Goal: Task Accomplishment & Management: Manage account settings

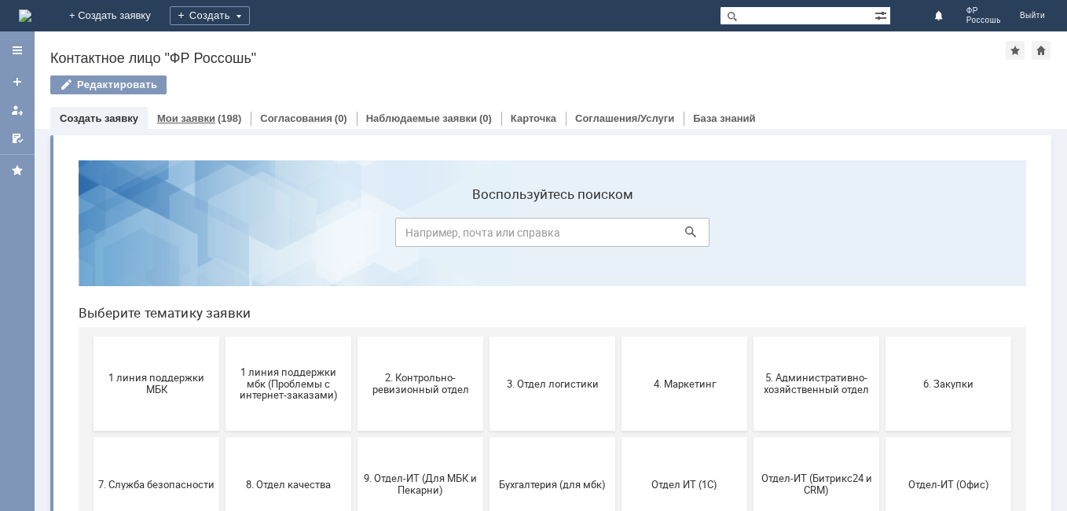
click at [186, 116] on link "Мои заявки" at bounding box center [186, 118] width 58 height 12
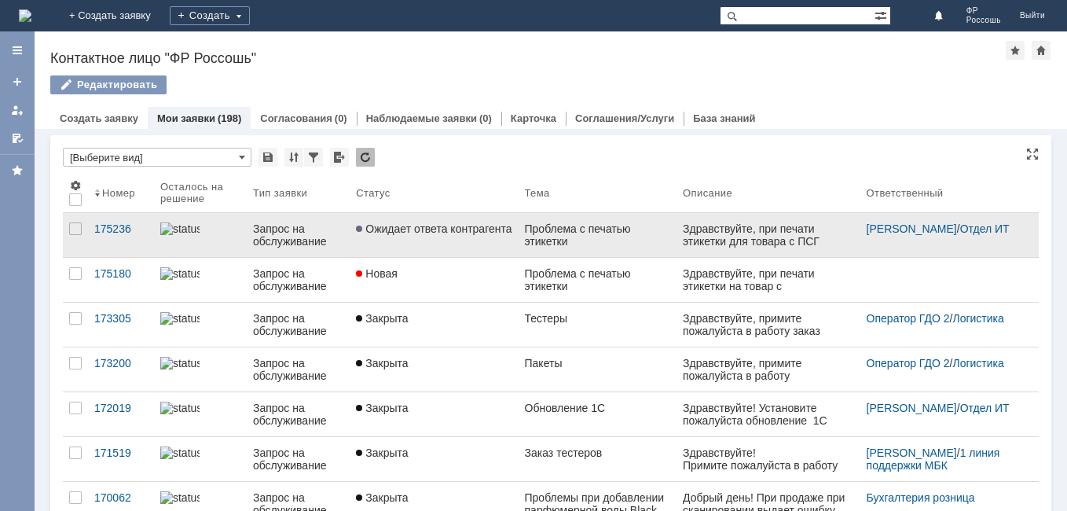
click at [340, 233] on div "Запрос на обслуживание" at bounding box center [298, 234] width 90 height 25
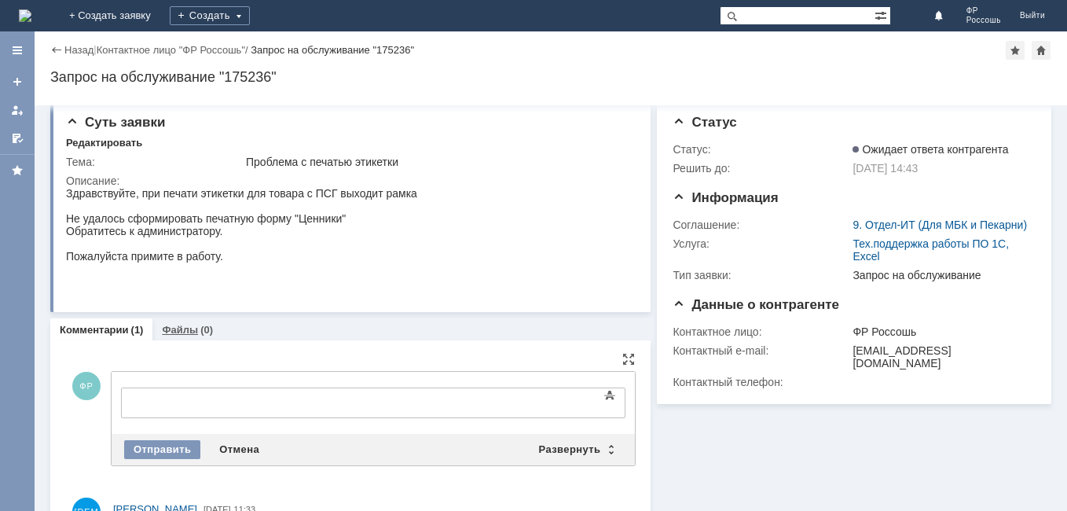
click at [184, 334] on link "Файлы" at bounding box center [180, 330] width 36 height 12
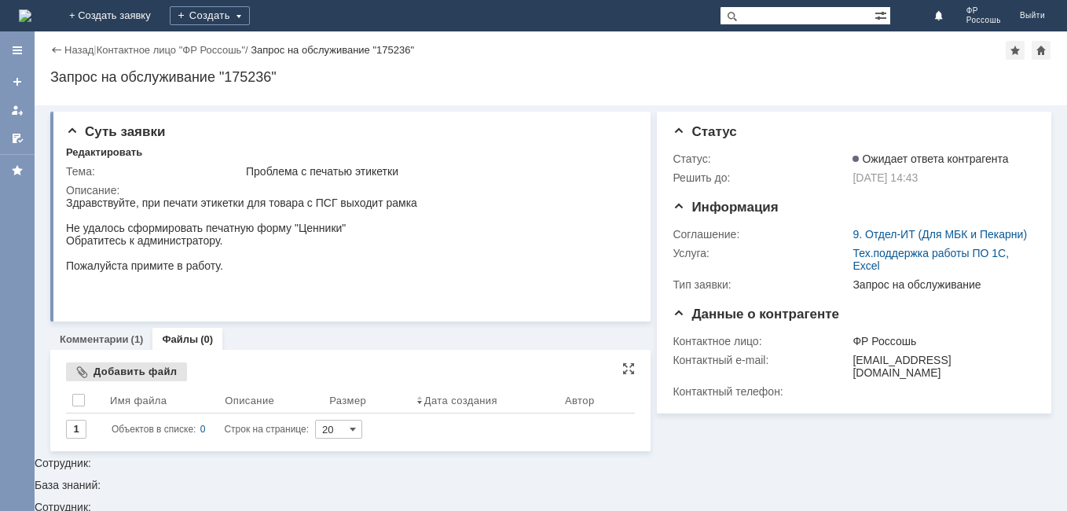
click at [134, 375] on div "Добавить файл" at bounding box center [126, 371] width 121 height 19
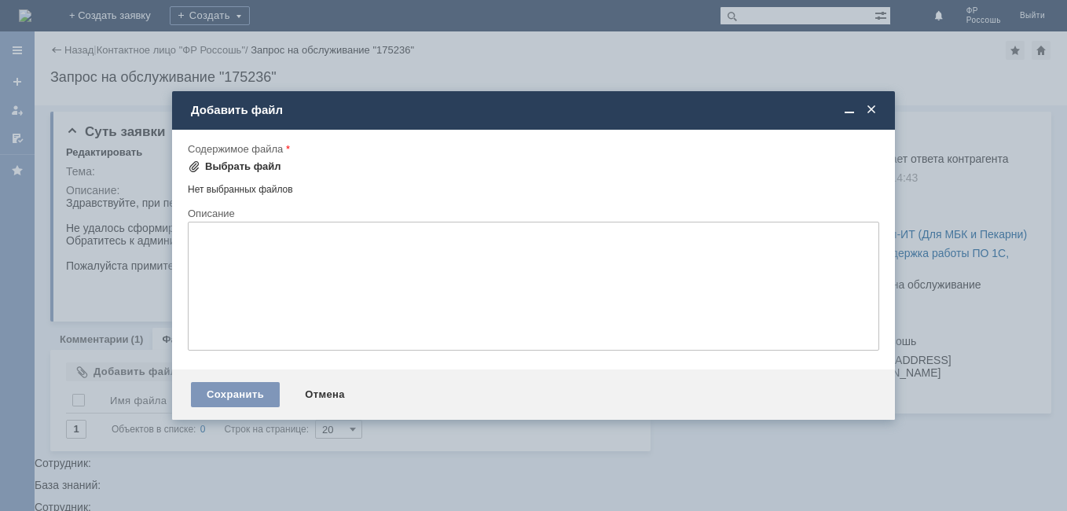
click at [233, 166] on div "Выбрать файл" at bounding box center [243, 166] width 76 height 13
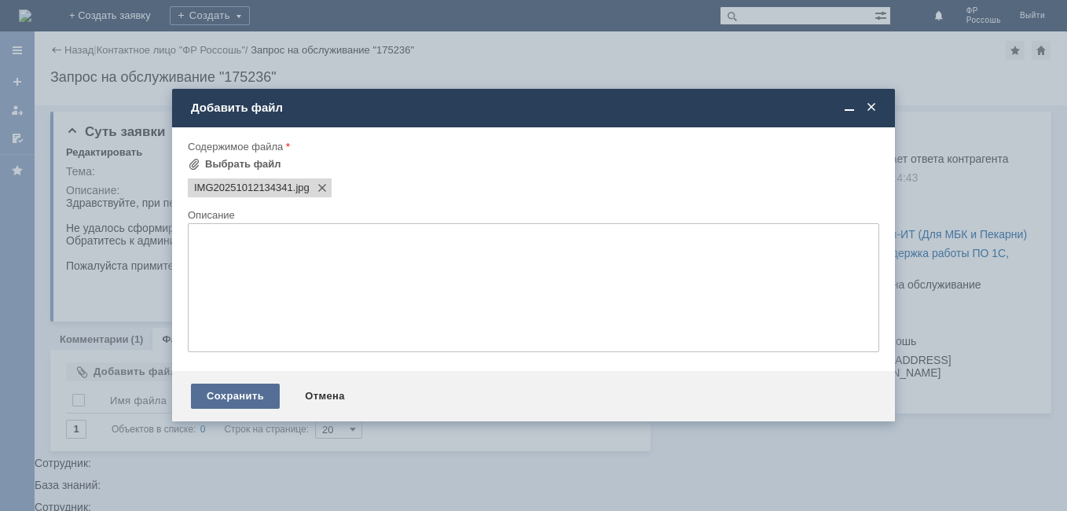
click at [231, 398] on div "Сохранить" at bounding box center [235, 396] width 89 height 25
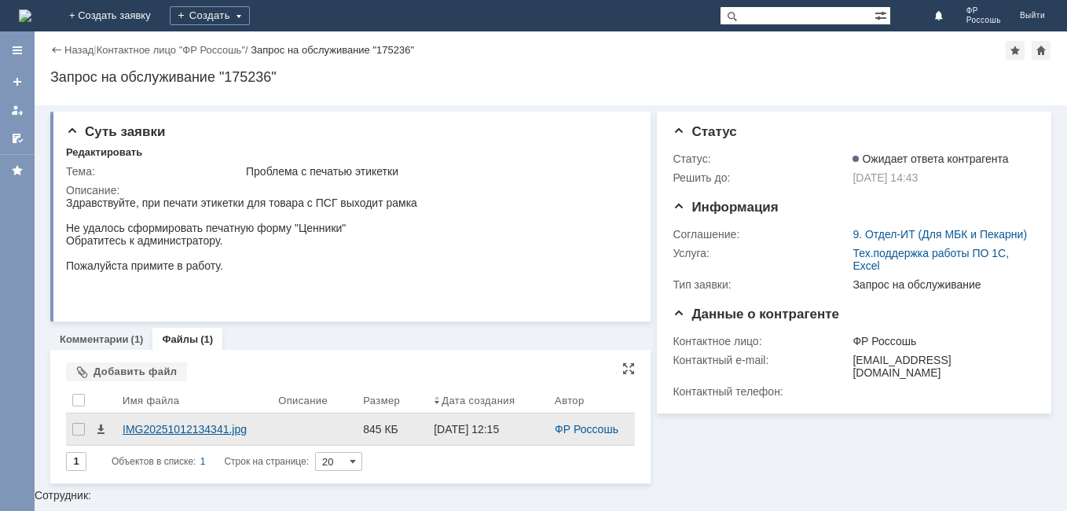
click at [197, 431] on div "IMG20251012134341.jpg" at bounding box center [194, 429] width 143 height 13
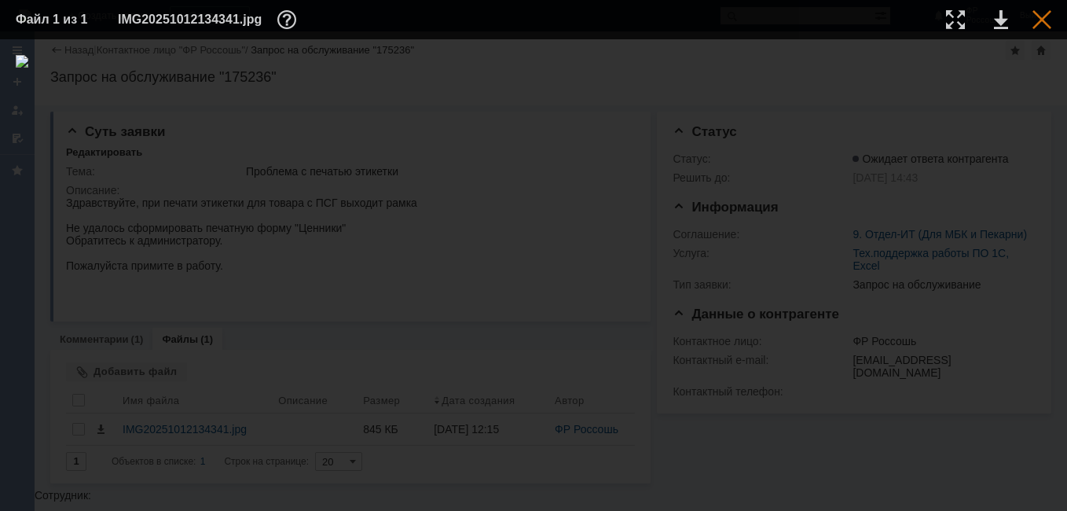
click at [1040, 16] on div at bounding box center [1042, 19] width 19 height 19
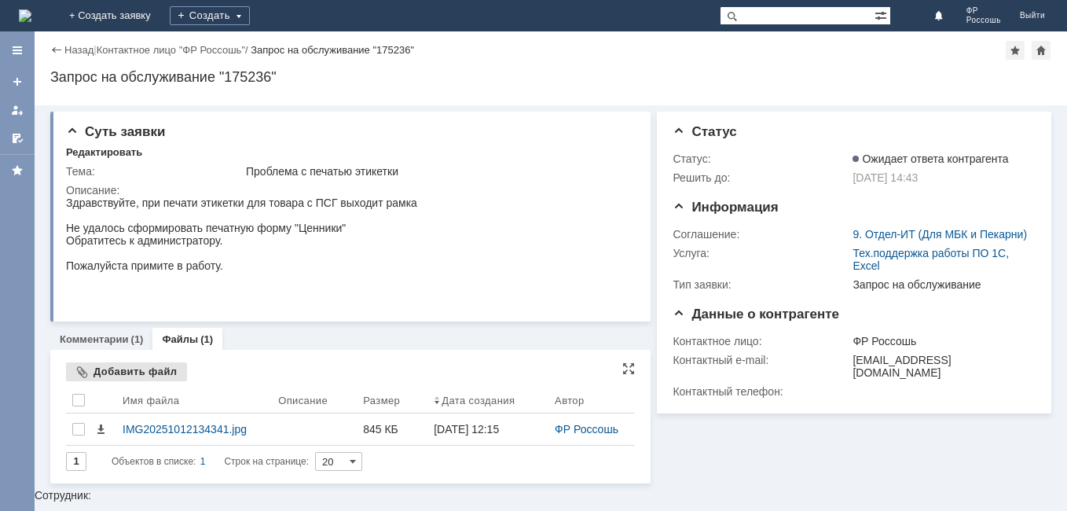
click at [132, 371] on div "Добавить файл" at bounding box center [126, 371] width 121 height 19
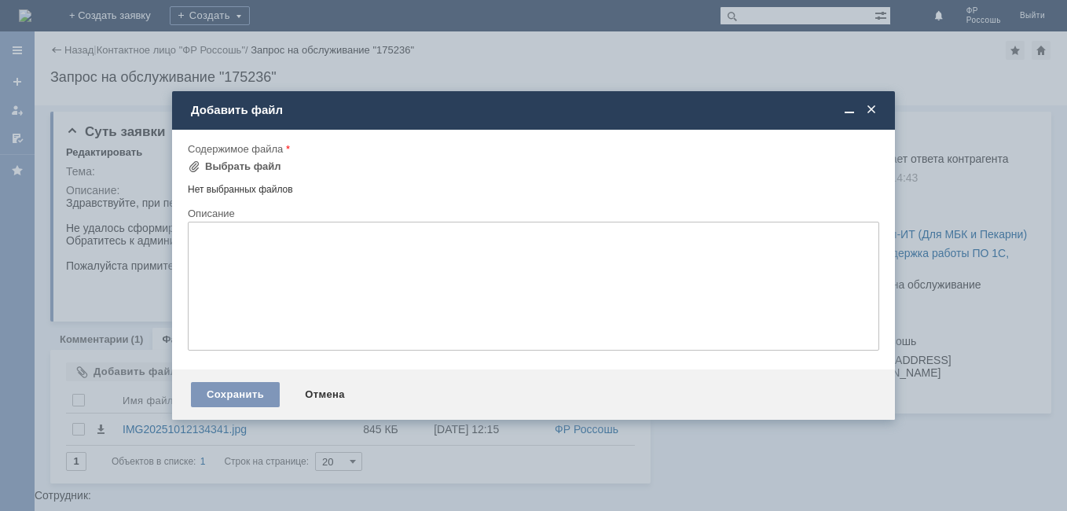
click at [872, 113] on span at bounding box center [872, 110] width 16 height 14
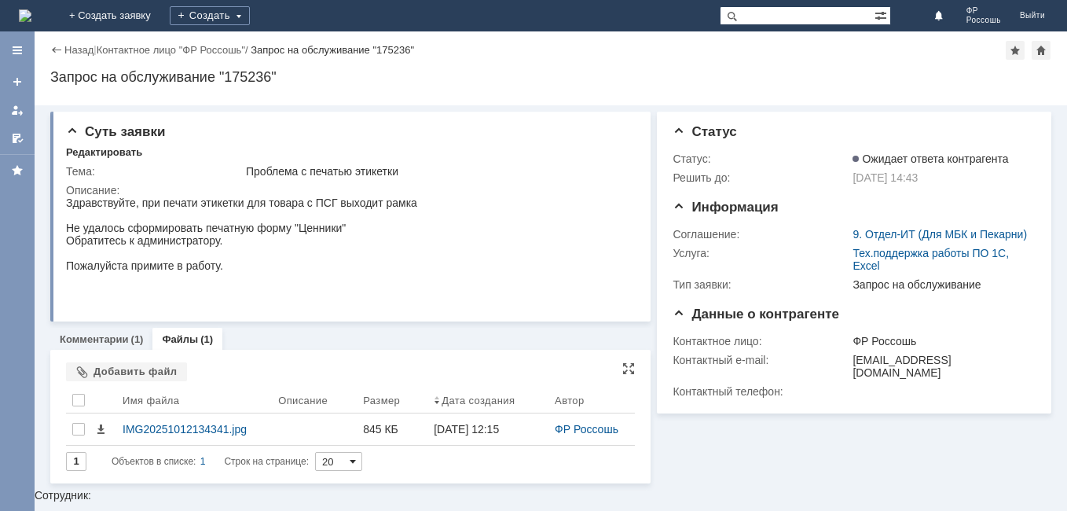
click at [356, 464] on span at bounding box center [353, 461] width 6 height 13
click at [284, 476] on div "Суть заявки Редактировать Тема: Проблема с печатью этикетки Описание: Комментар…" at bounding box center [551, 308] width 1033 height 406
type input "20"
click at [183, 336] on link "Файлы" at bounding box center [180, 339] width 36 height 12
click at [180, 342] on link "Файлы" at bounding box center [180, 339] width 36 height 12
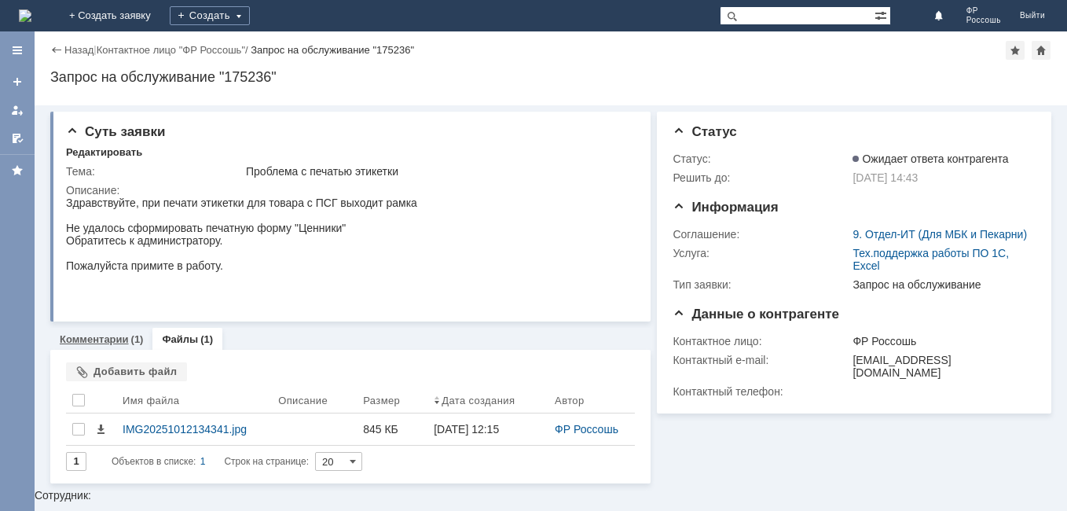
click at [91, 339] on link "Комментарии" at bounding box center [94, 339] width 69 height 12
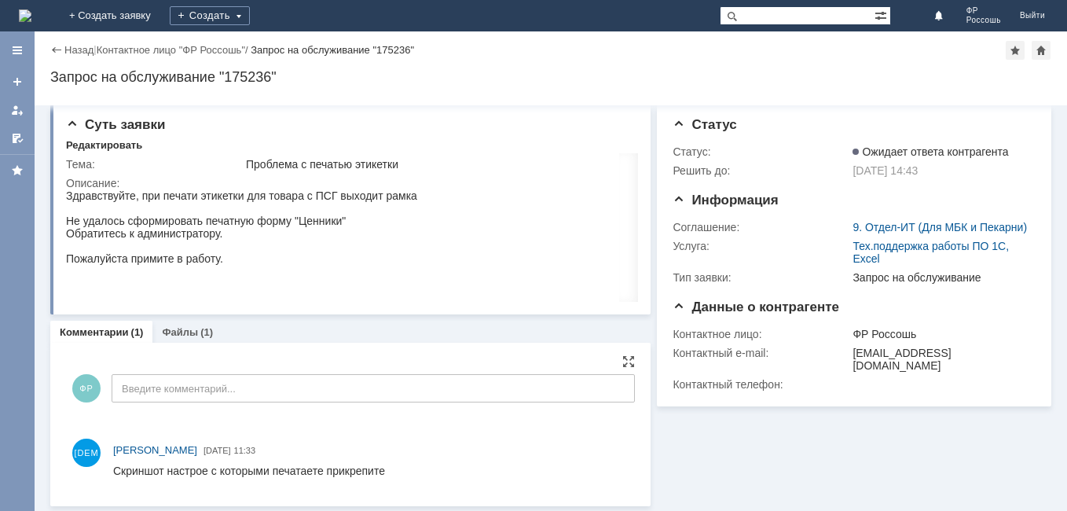
scroll to position [9, 0]
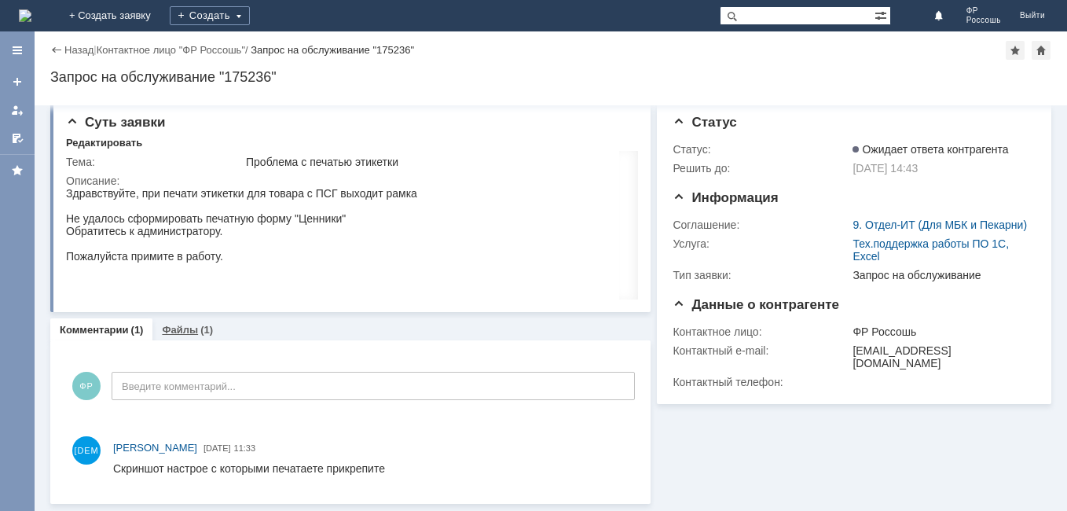
click at [181, 330] on link "Файлы" at bounding box center [180, 330] width 36 height 12
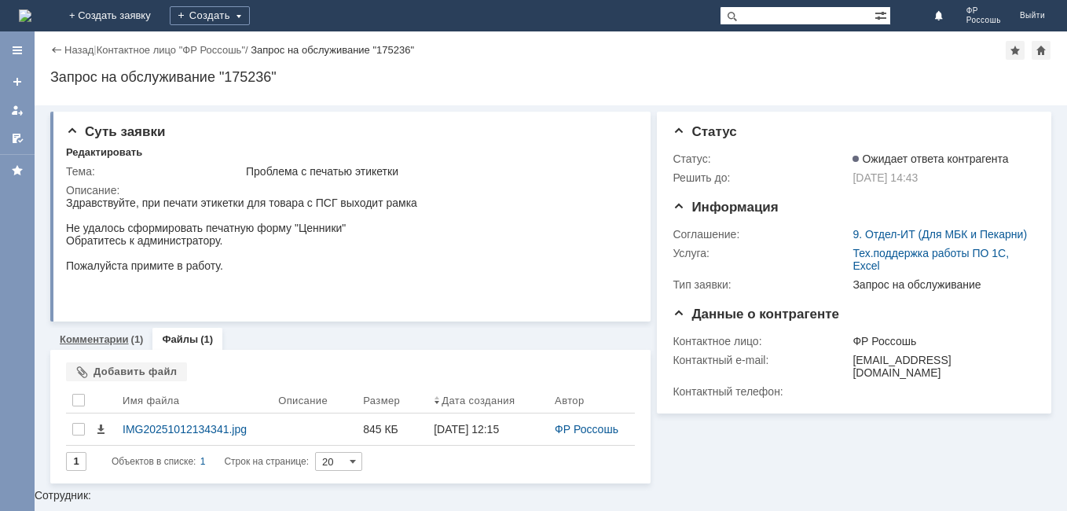
click at [113, 341] on link "Комментарии" at bounding box center [94, 339] width 69 height 12
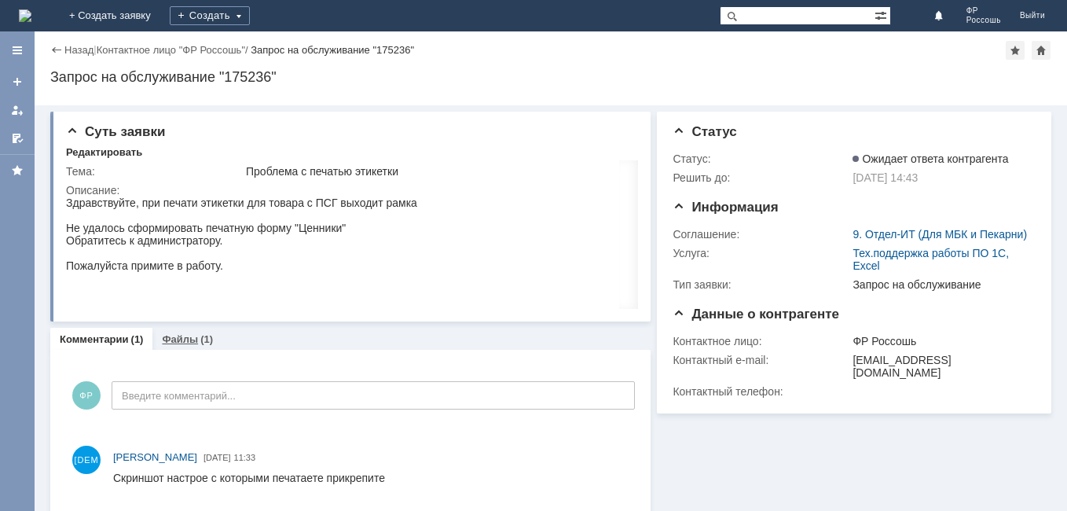
click at [179, 342] on link "Файлы" at bounding box center [180, 339] width 36 height 12
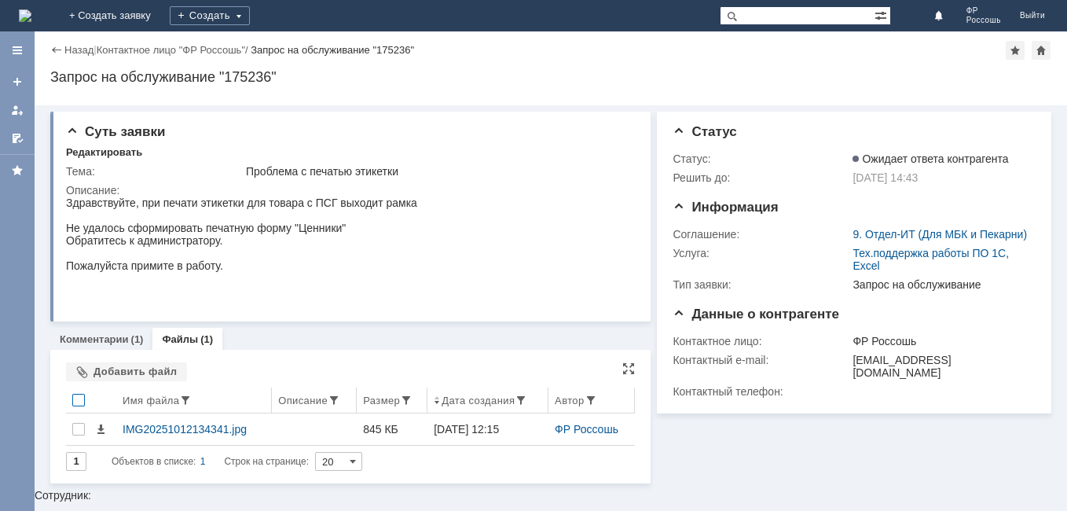
click at [79, 404] on div at bounding box center [78, 400] width 13 height 13
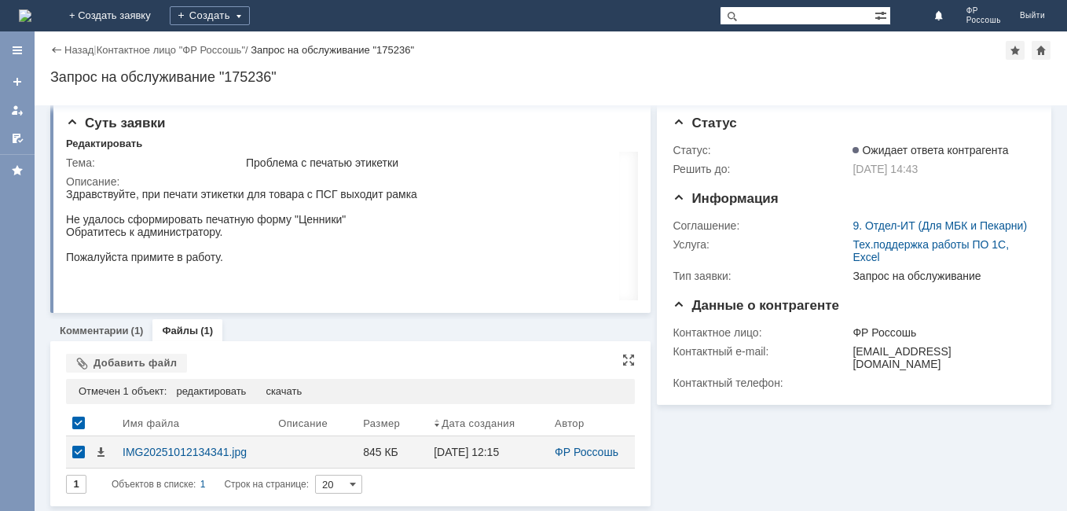
scroll to position [11, 0]
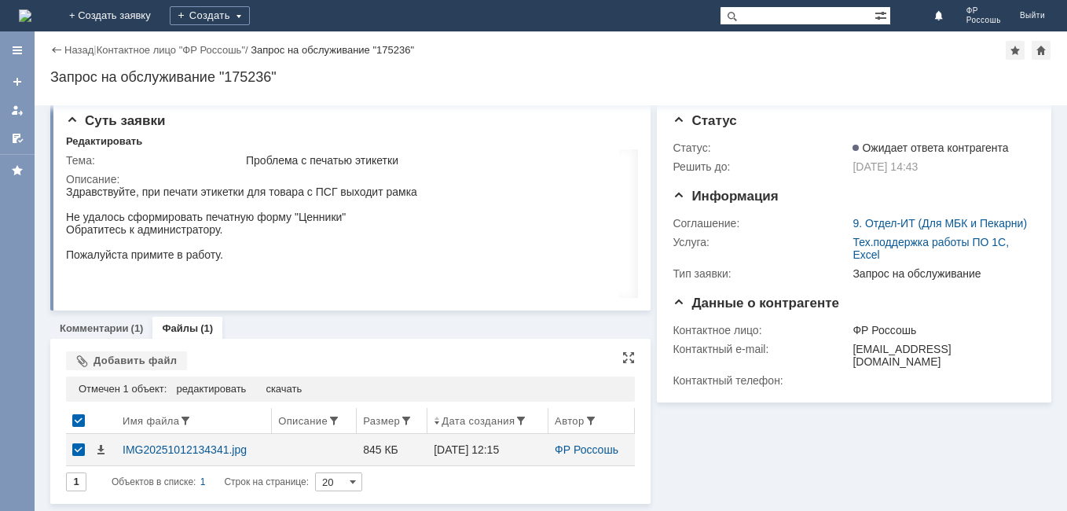
click at [75, 414] on th at bounding box center [78, 421] width 25 height 26
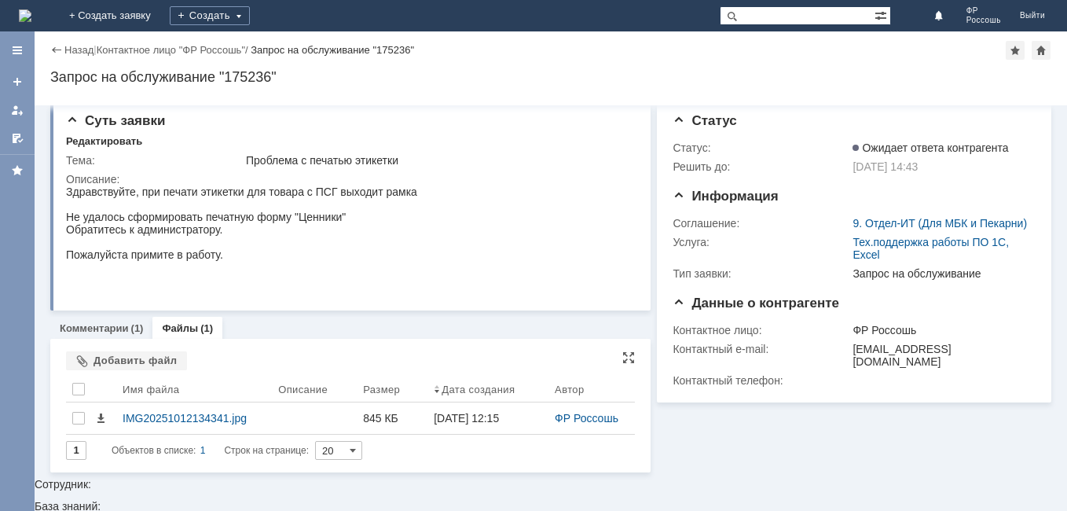
scroll to position [0, 0]
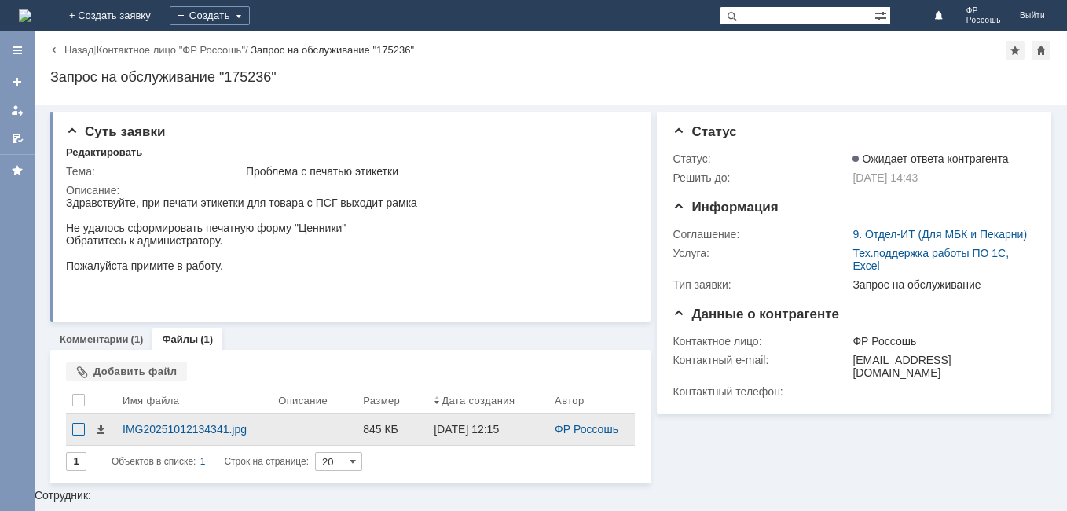
click at [77, 432] on div at bounding box center [78, 429] width 13 height 13
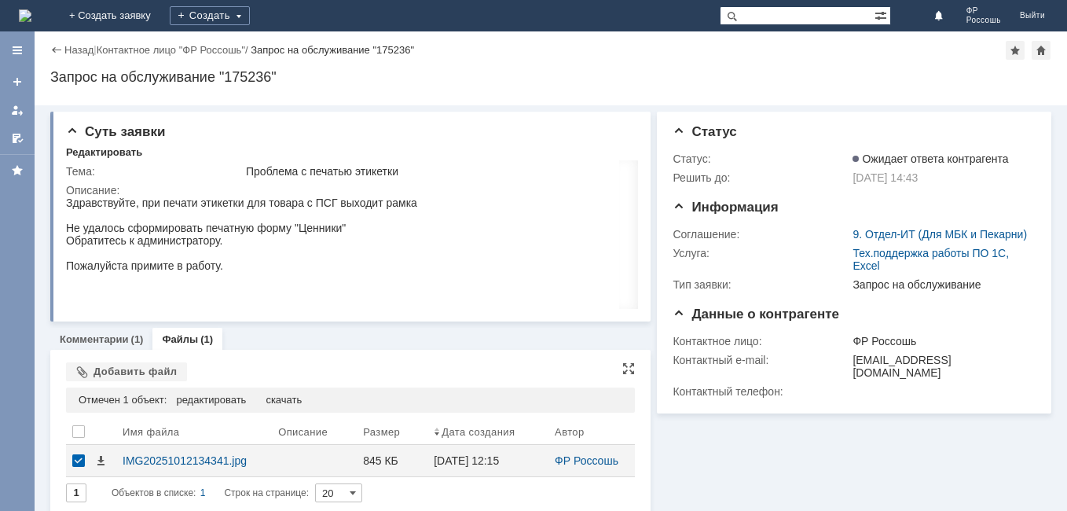
scroll to position [11, 0]
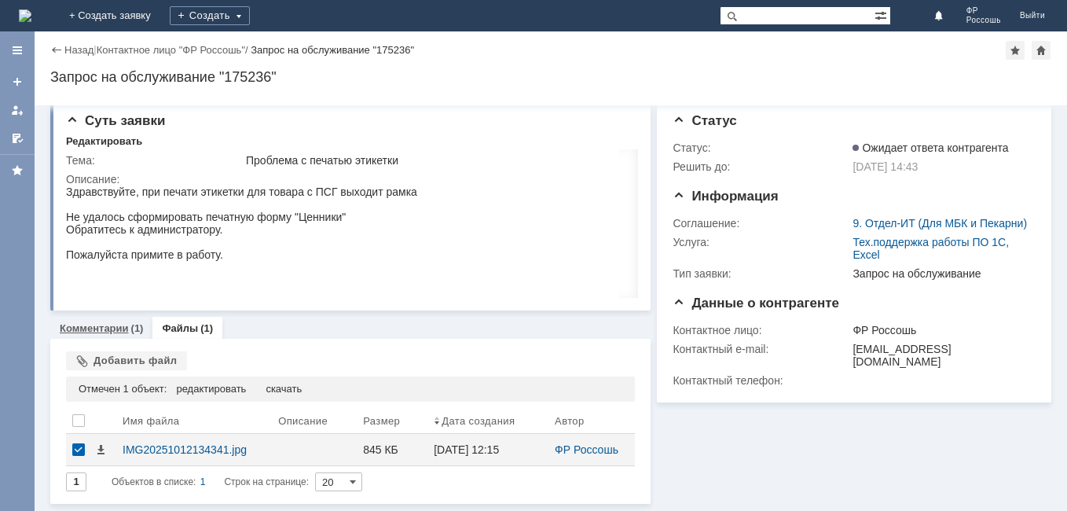
click at [115, 326] on link "Комментарии" at bounding box center [94, 328] width 69 height 12
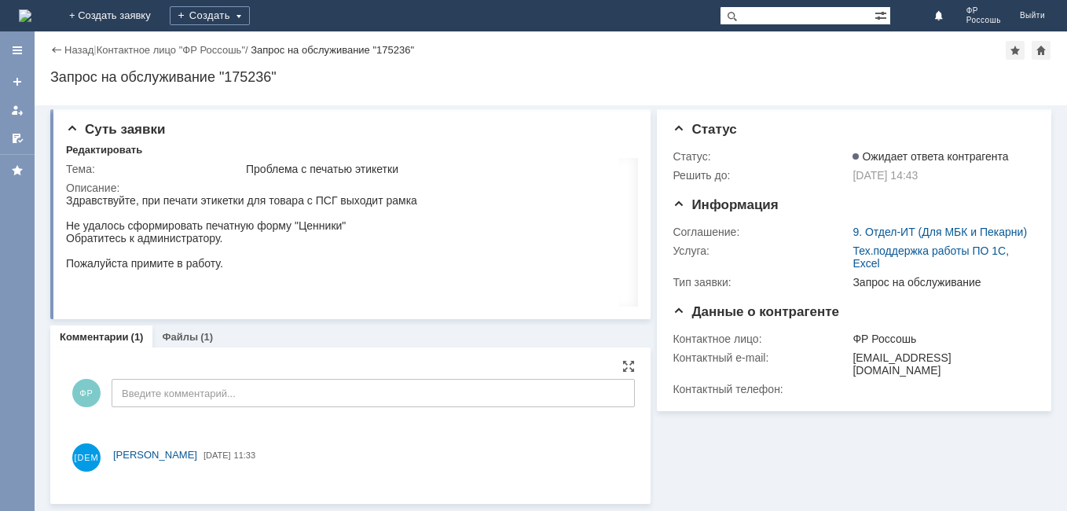
scroll to position [9, 0]
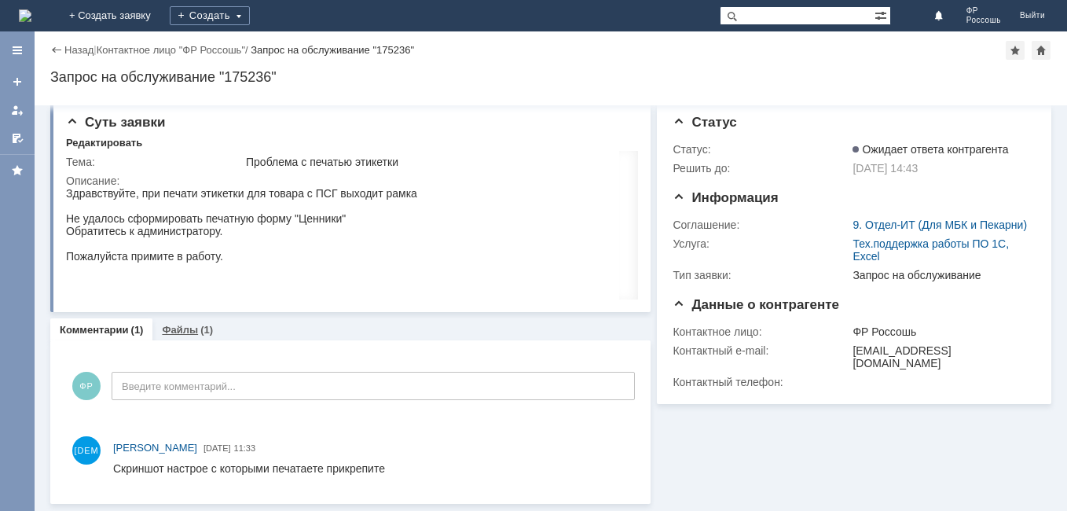
click at [171, 332] on link "Файлы" at bounding box center [180, 330] width 36 height 12
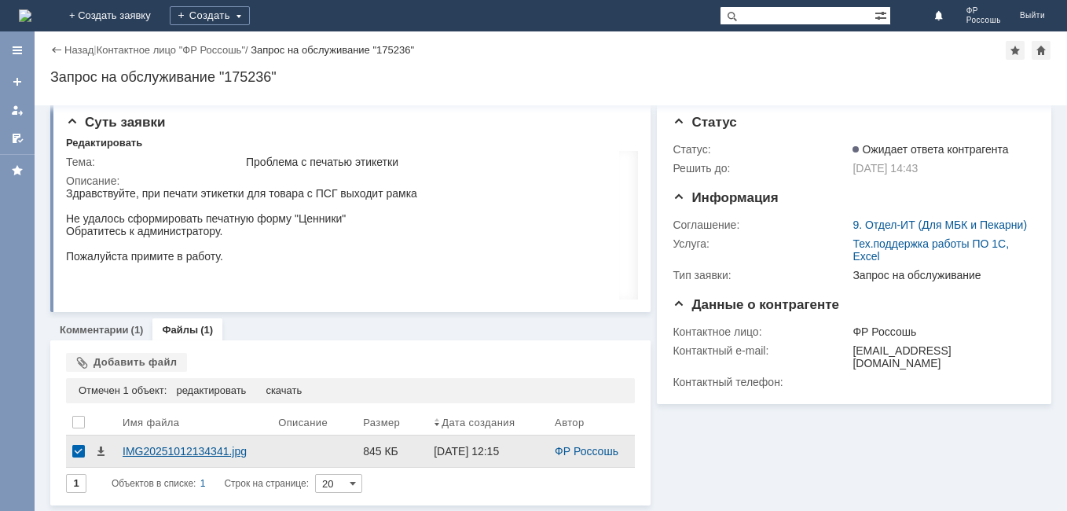
scroll to position [11, 0]
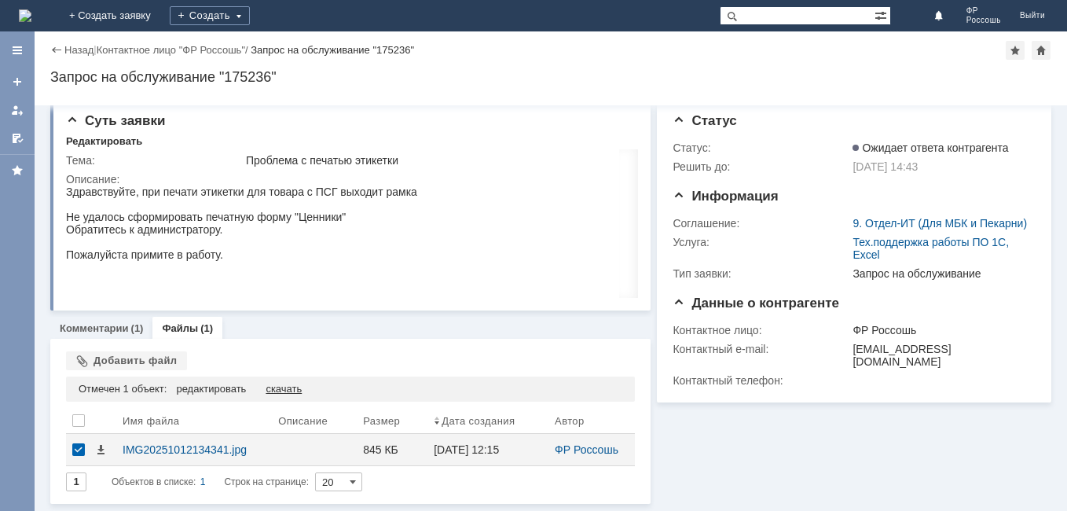
click at [288, 387] on div "скачать" at bounding box center [284, 389] width 36 height 13
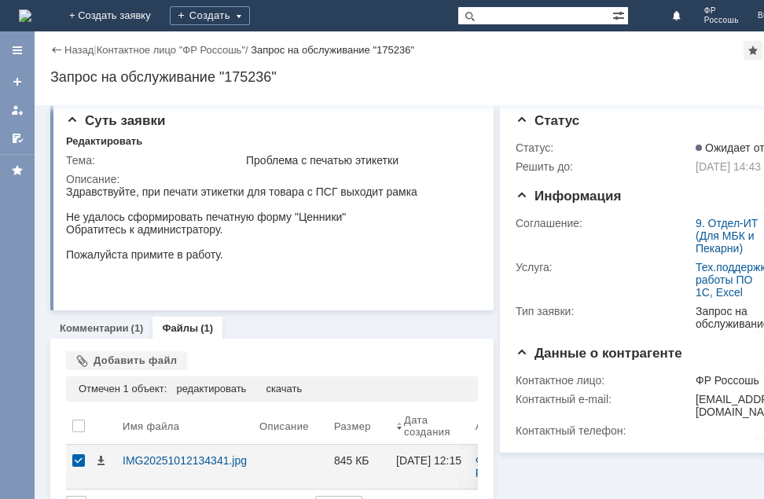
click at [715, 68] on div "Назад | Контактное лицо "ФР Россошь" / Запрос на обслуживание "175236" Запрос н…" at bounding box center [420, 68] width 770 height 74
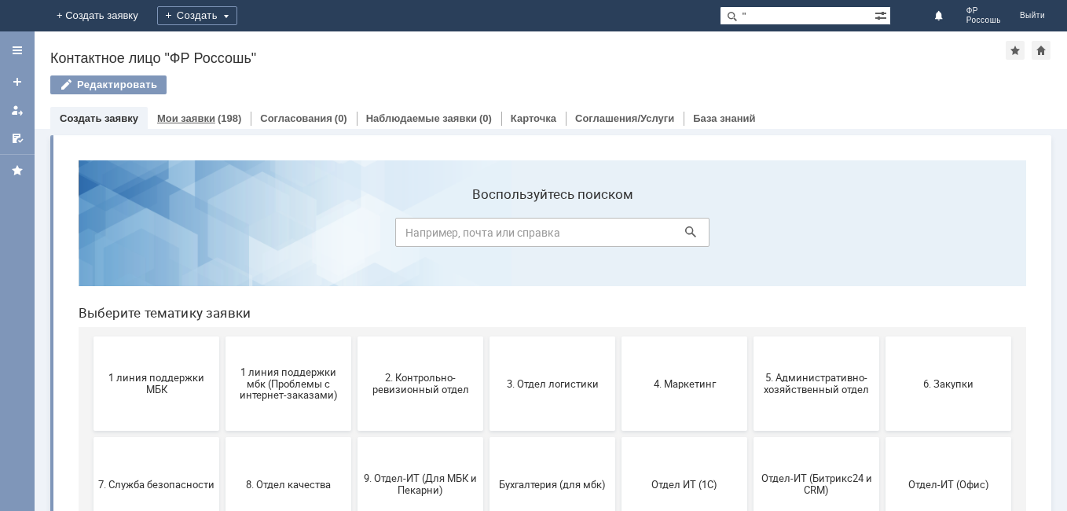
type input """
click at [186, 119] on link "Мои заявки" at bounding box center [186, 118] width 58 height 12
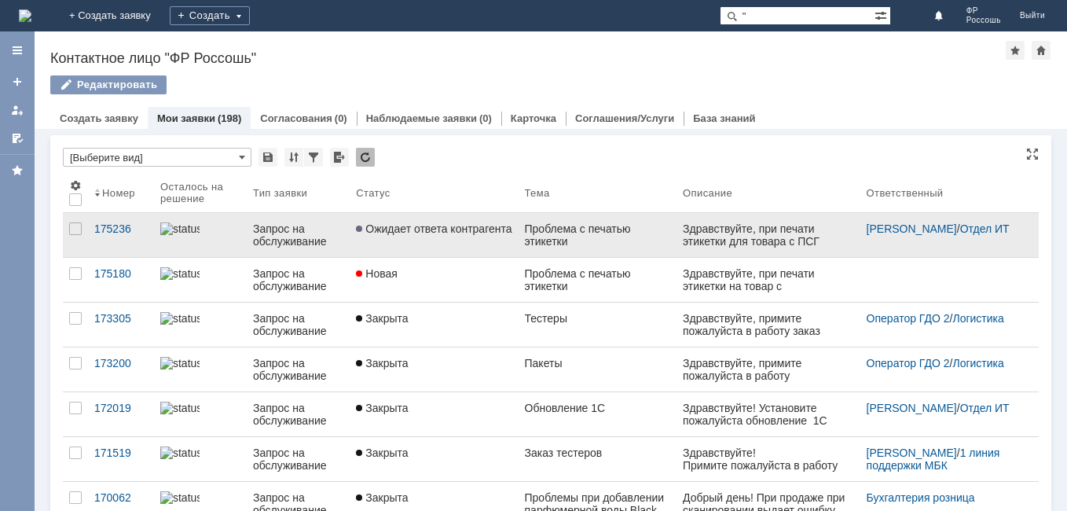
click at [451, 243] on link "Ожидает ответа контрагента" at bounding box center [434, 235] width 168 height 44
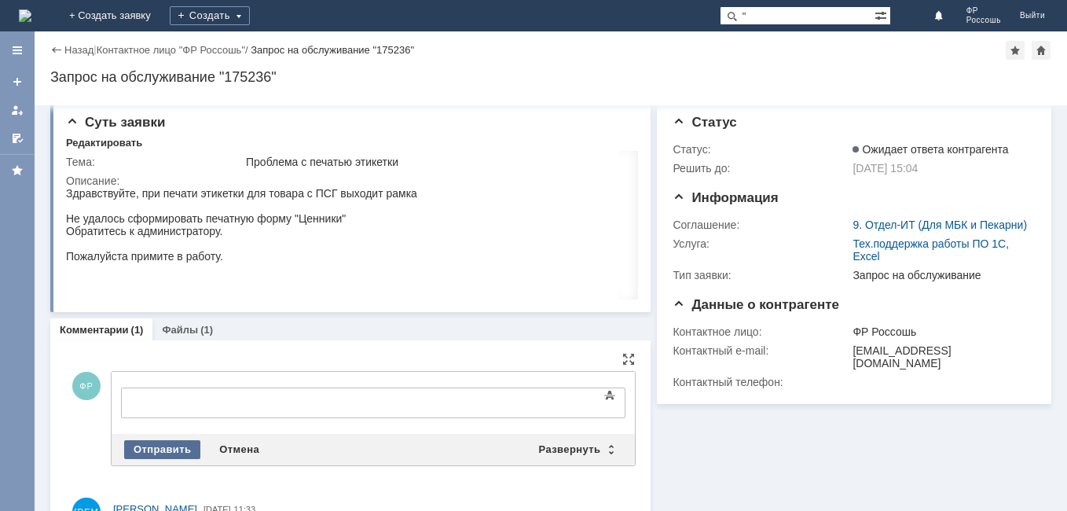
click at [144, 451] on div "Отправить" at bounding box center [162, 449] width 76 height 19
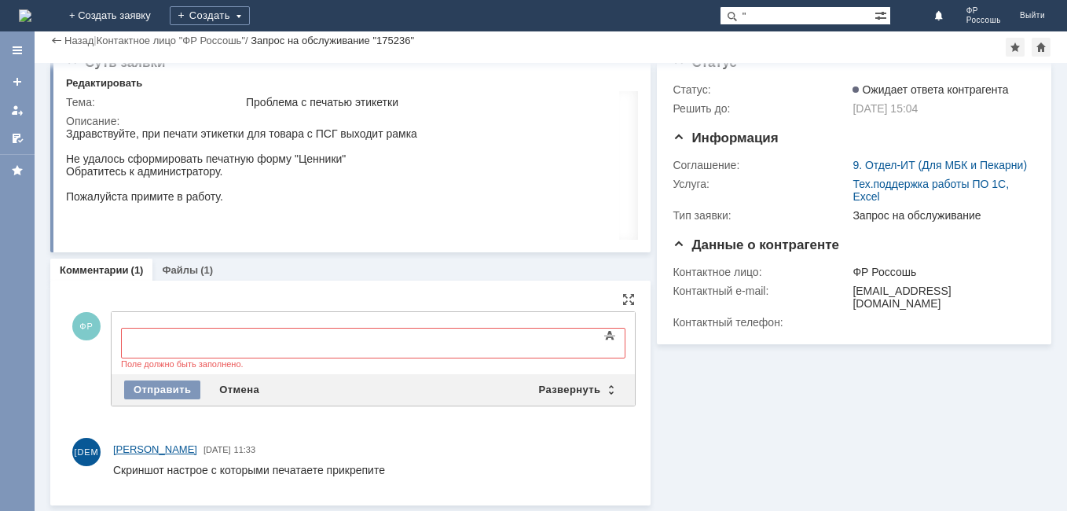
scroll to position [26, 0]
click at [153, 337] on div at bounding box center [249, 342] width 223 height 13
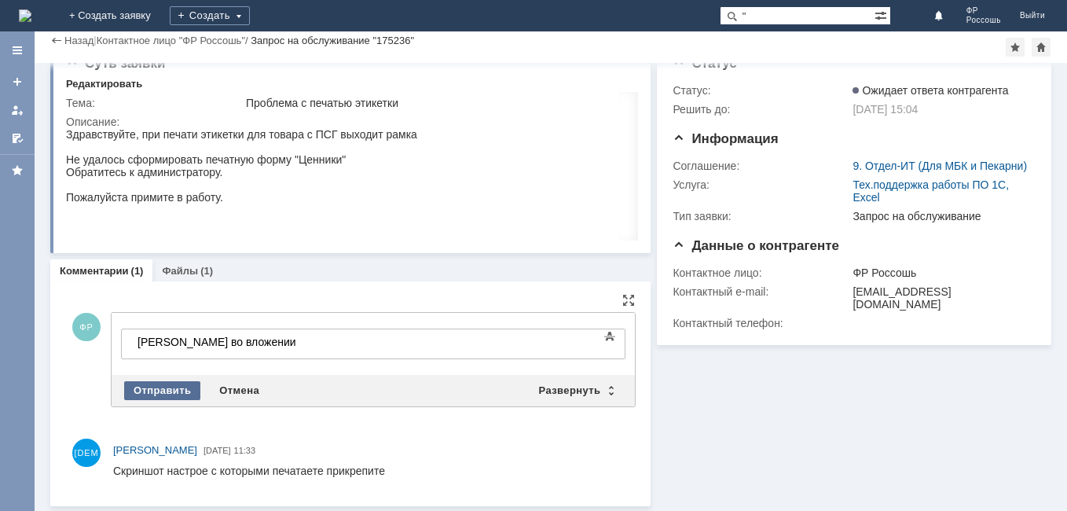
click at [174, 391] on div "Отправить" at bounding box center [162, 390] width 76 height 19
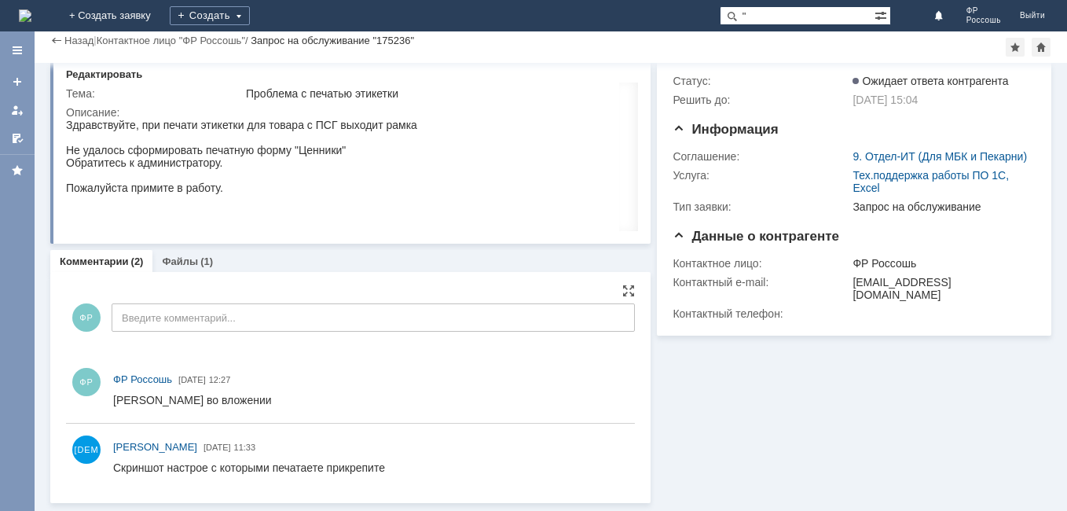
scroll to position [35, 0]
